Goal: Complete application form

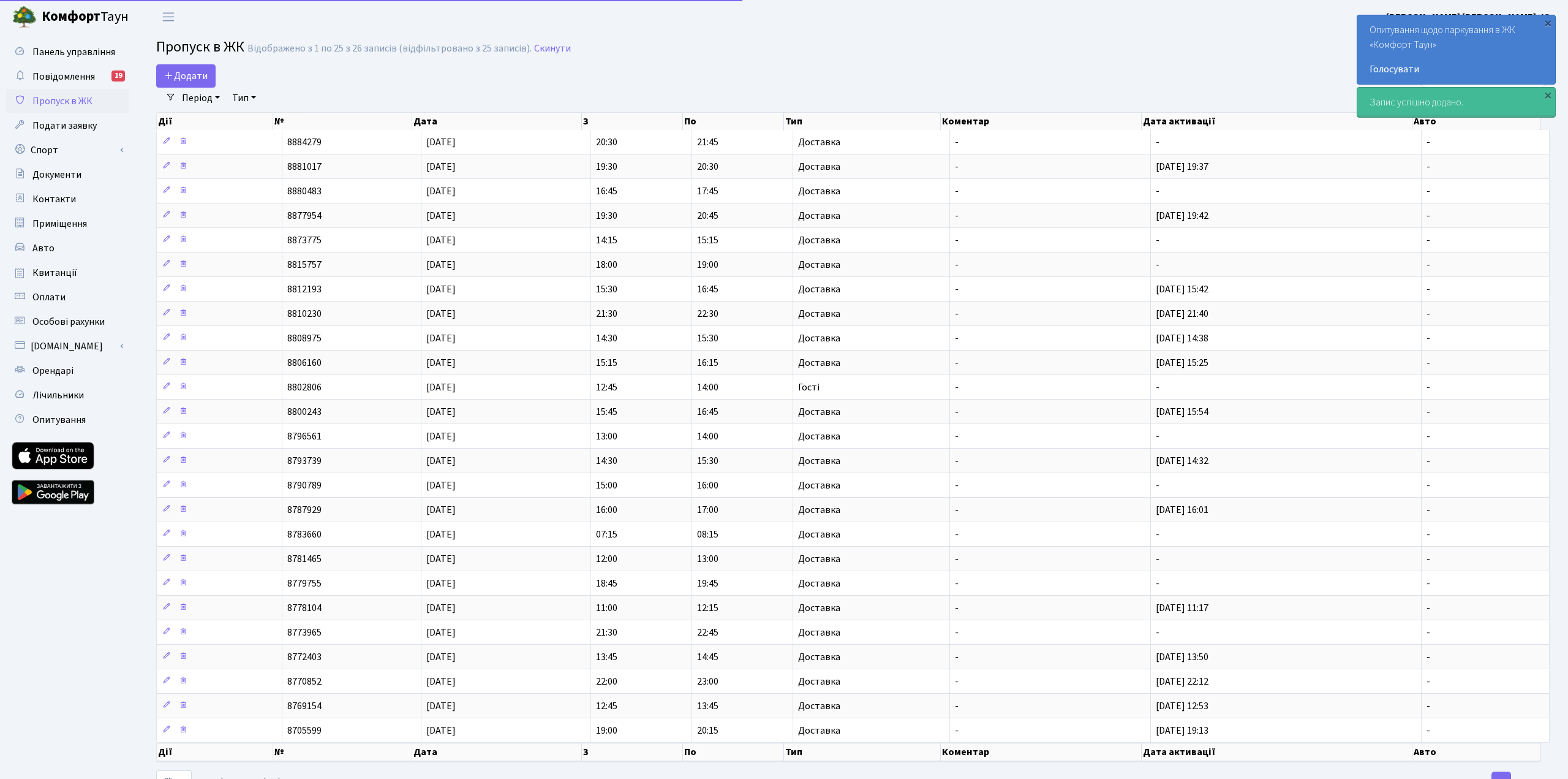
select select "25"
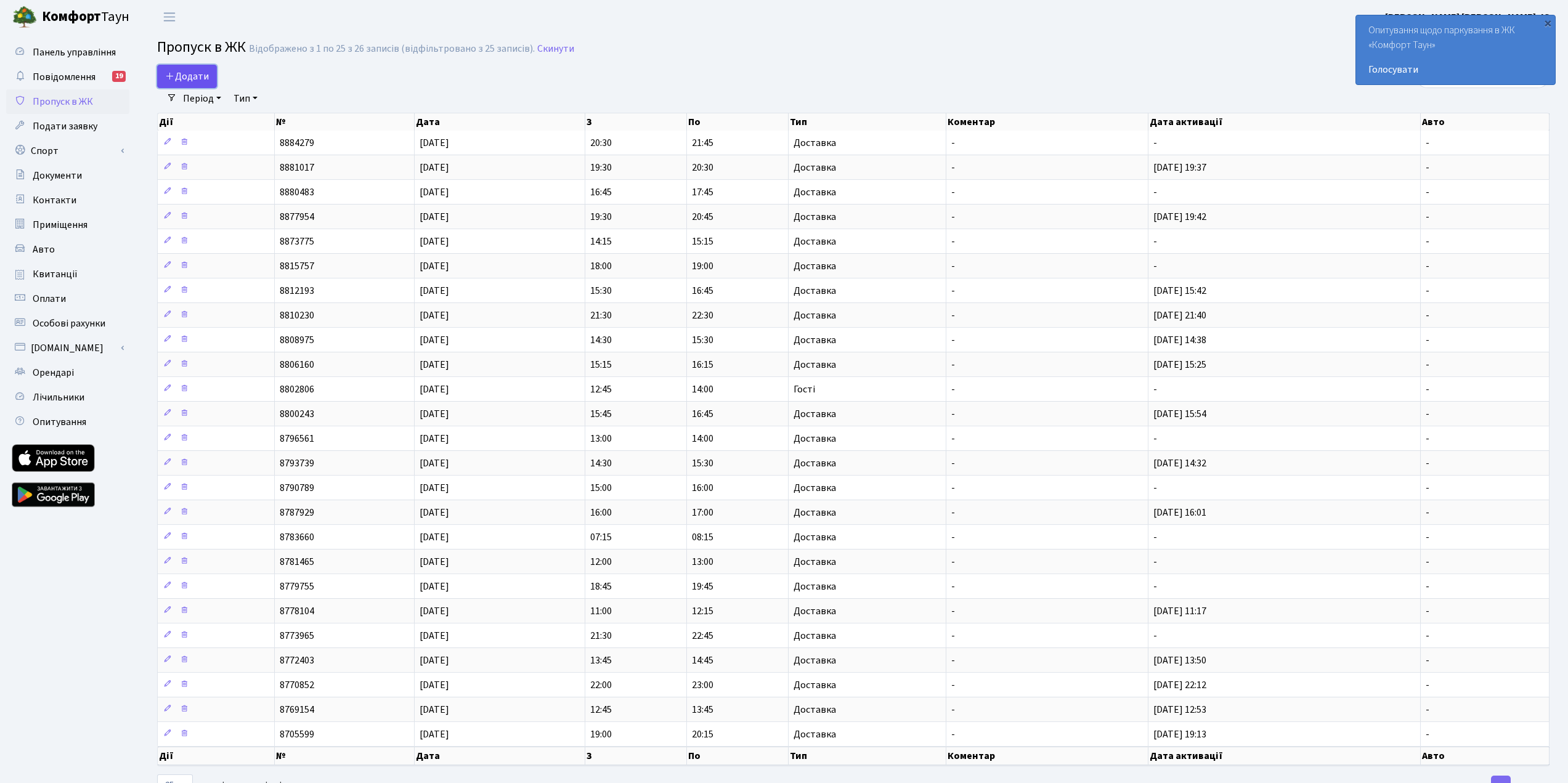
click at [199, 68] on link "Додати" at bounding box center [187, 76] width 60 height 23
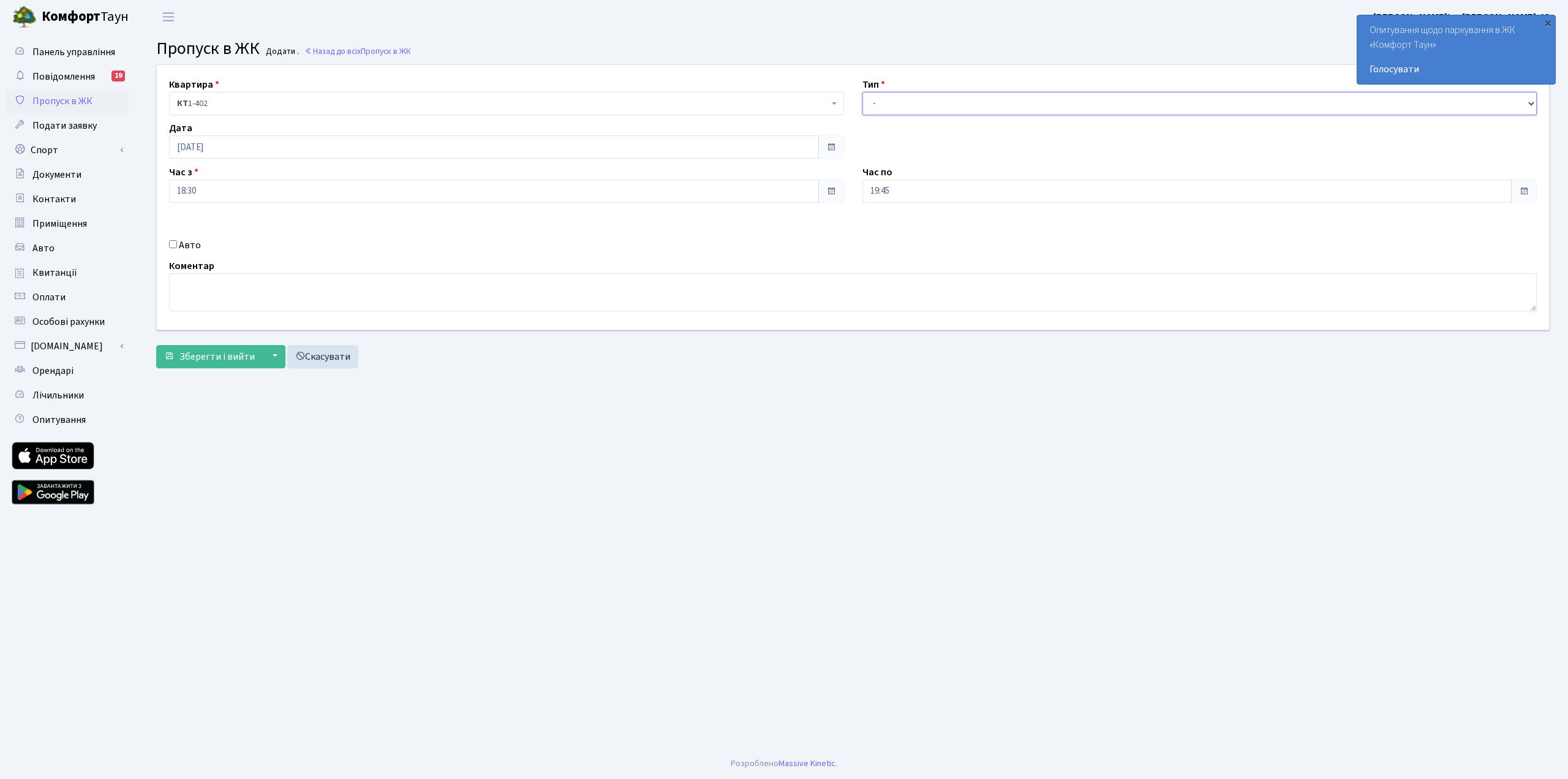
click at [925, 103] on select "- Доставка Таксі Гості Сервіс" at bounding box center [1199, 103] width 675 height 23
select select "1"
click at [862, 92] on select "- Доставка Таксі Гості Сервіс" at bounding box center [1199, 103] width 675 height 23
click at [237, 357] on span "Зберегти і вийти" at bounding box center [217, 356] width 75 height 13
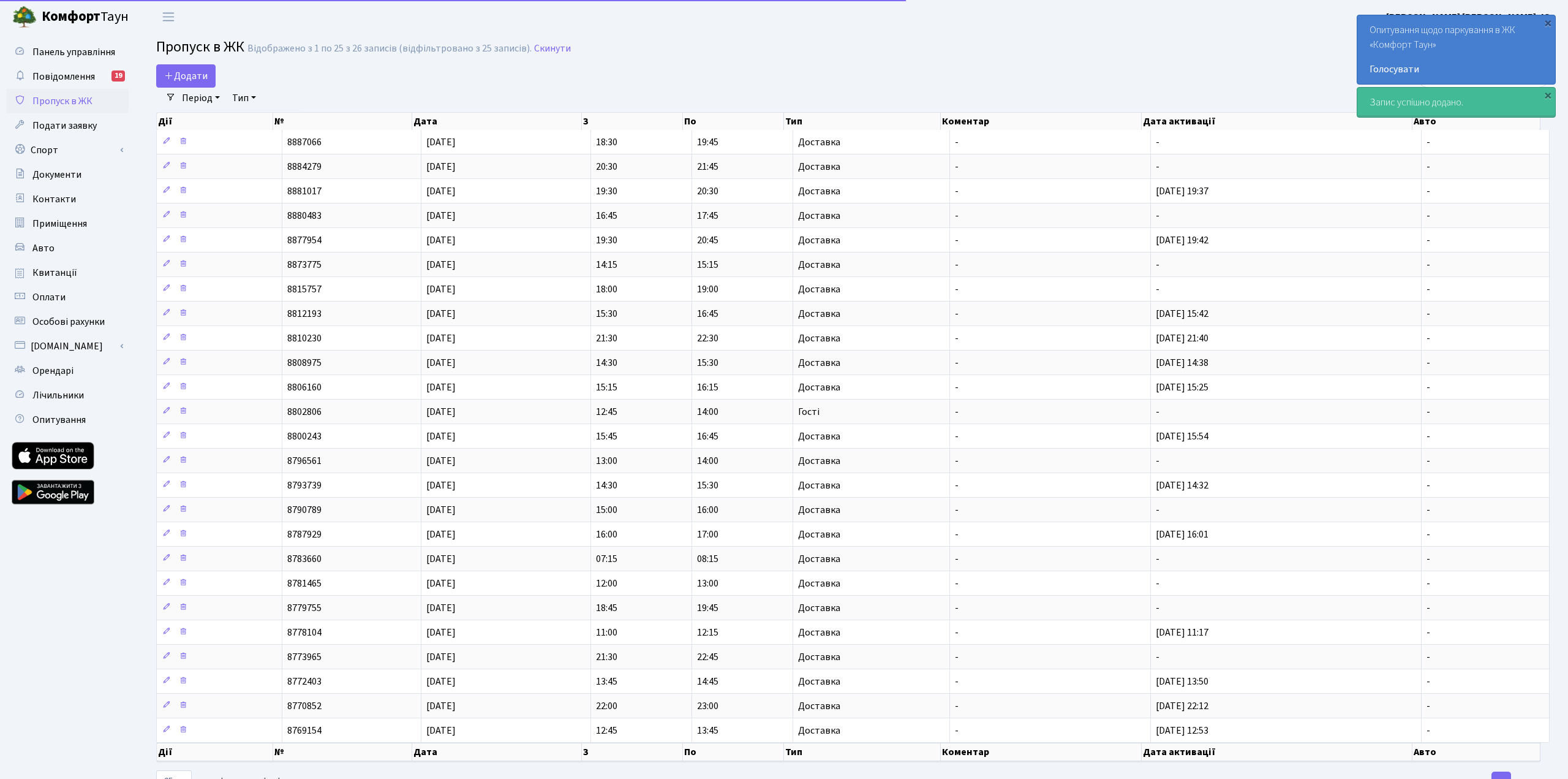
select select "25"
